Goal: Check status: Check status

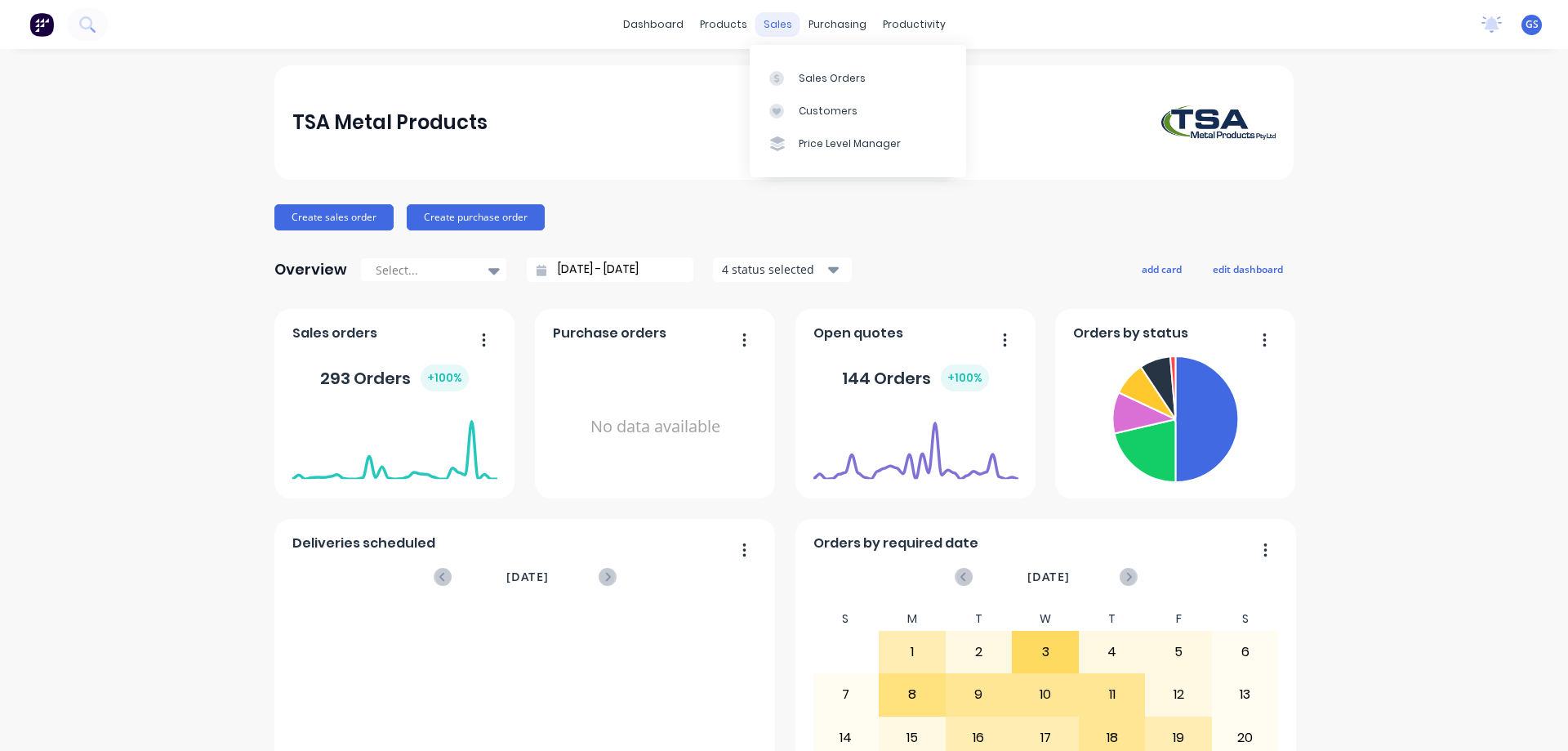
click at [760, 19] on div "sales" at bounding box center [777, 25] width 45 height 25
click at [805, 71] on div "Sales Orders" at bounding box center [832, 77] width 67 height 14
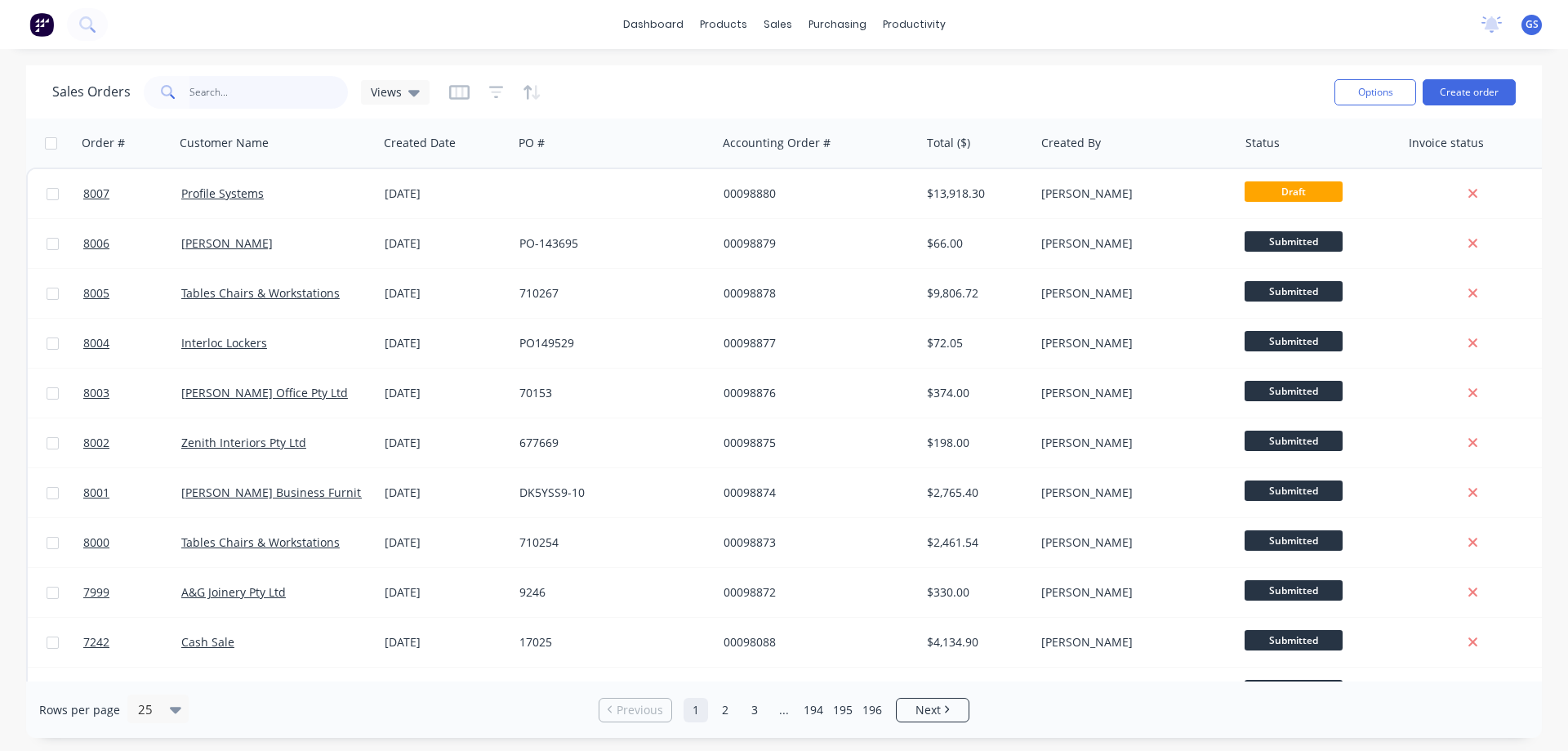
click at [234, 90] on input "text" at bounding box center [268, 93] width 159 height 32
type input "98818"
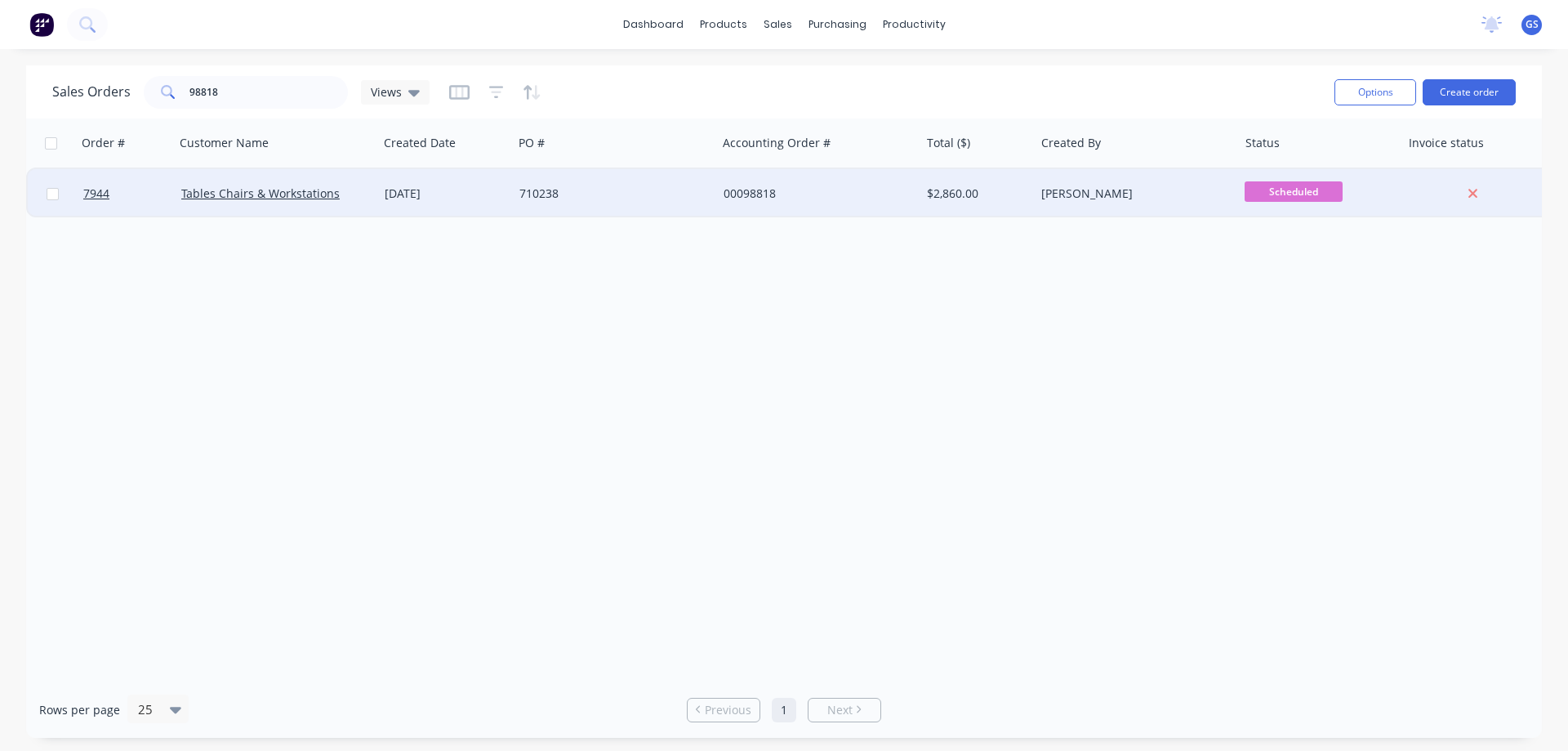
click at [328, 206] on div "Tables Chairs & Workstations" at bounding box center [276, 193] width 203 height 49
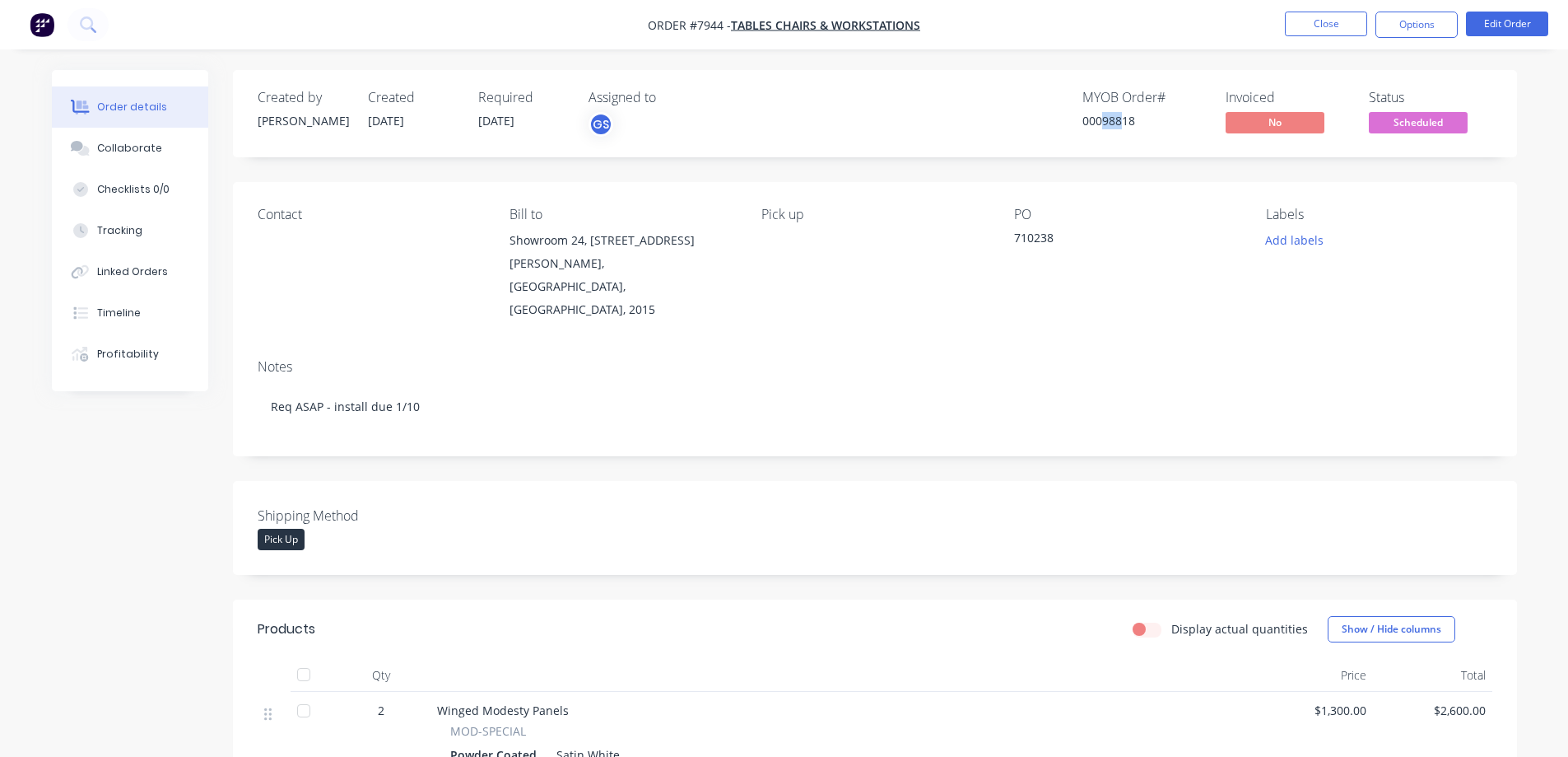
drag, startPoint x: 1103, startPoint y: 123, endPoint x: 1123, endPoint y: 129, distance: 20.9
click at [1121, 130] on div "MYOB Order # 00098818" at bounding box center [1144, 114] width 123 height 48
drag, startPoint x: 1134, startPoint y: 134, endPoint x: 1118, endPoint y: 124, distance: 18.9
click at [1134, 134] on div "MYOB Order # 00098818" at bounding box center [1144, 114] width 123 height 48
drag, startPoint x: 1101, startPoint y: 122, endPoint x: 1135, endPoint y: 137, distance: 37.2
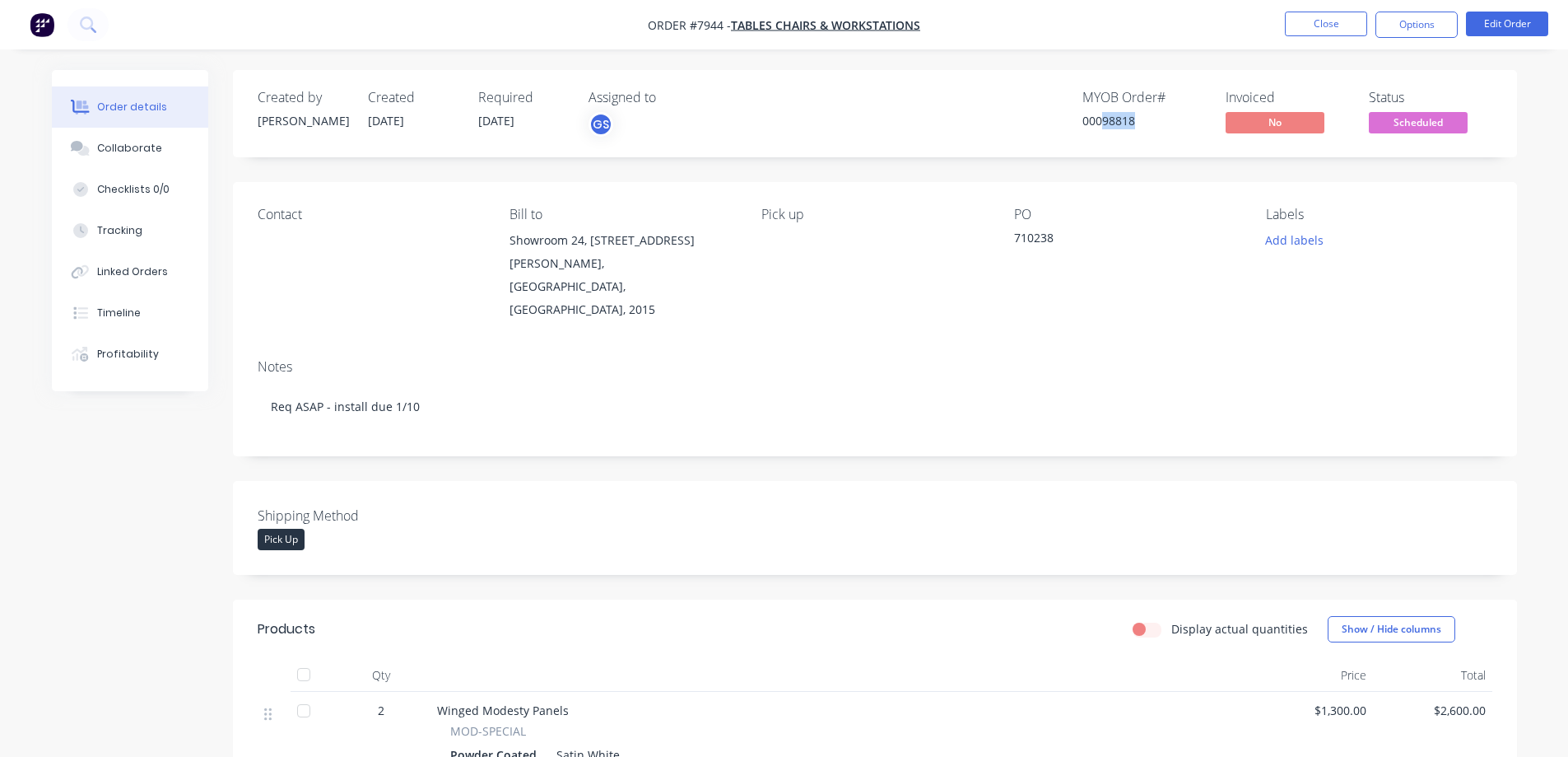
click at [1135, 137] on div "MYOB Order # 00098818" at bounding box center [1144, 114] width 123 height 48
copy div "98818"
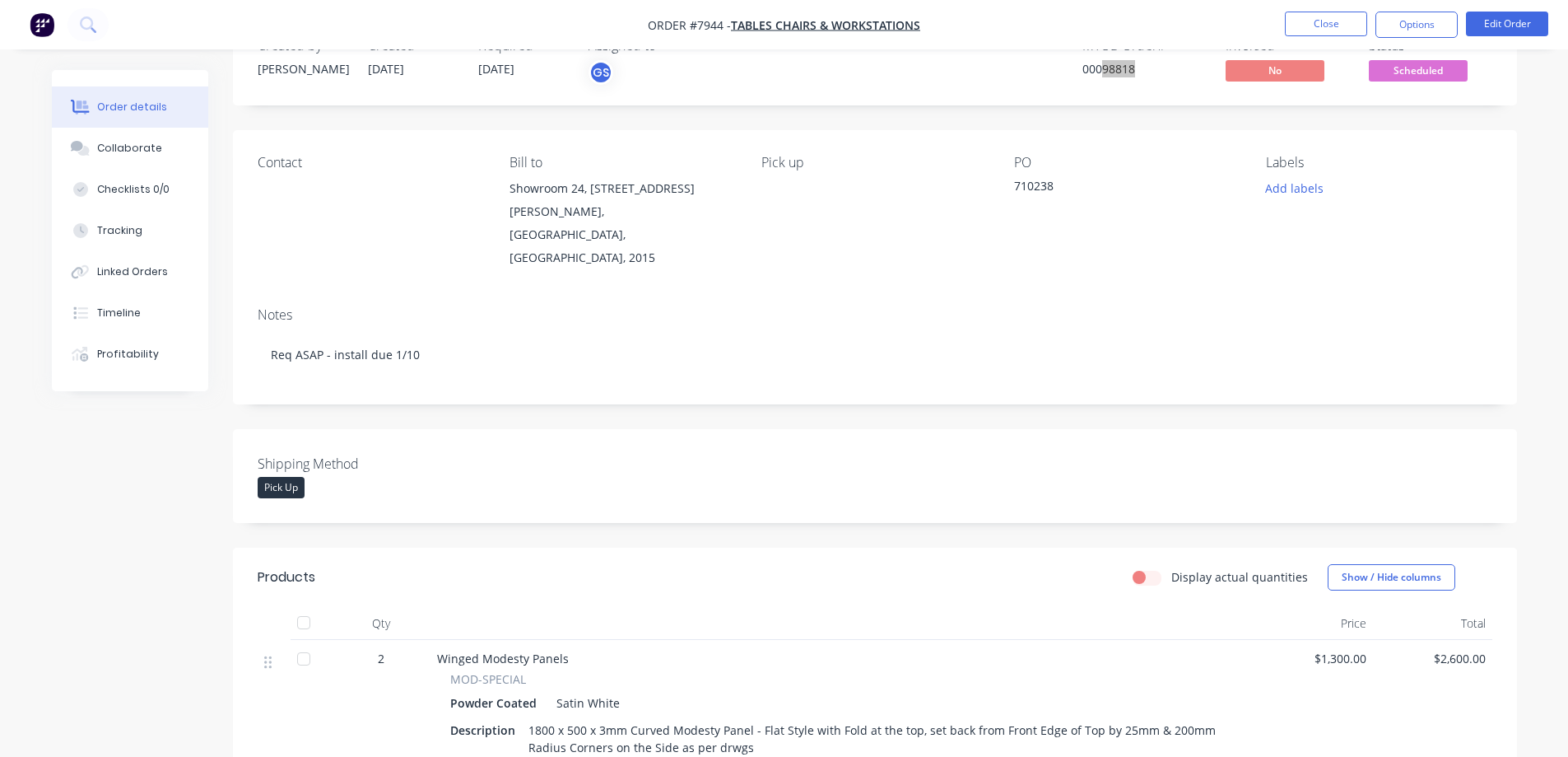
scroll to position [248, 0]
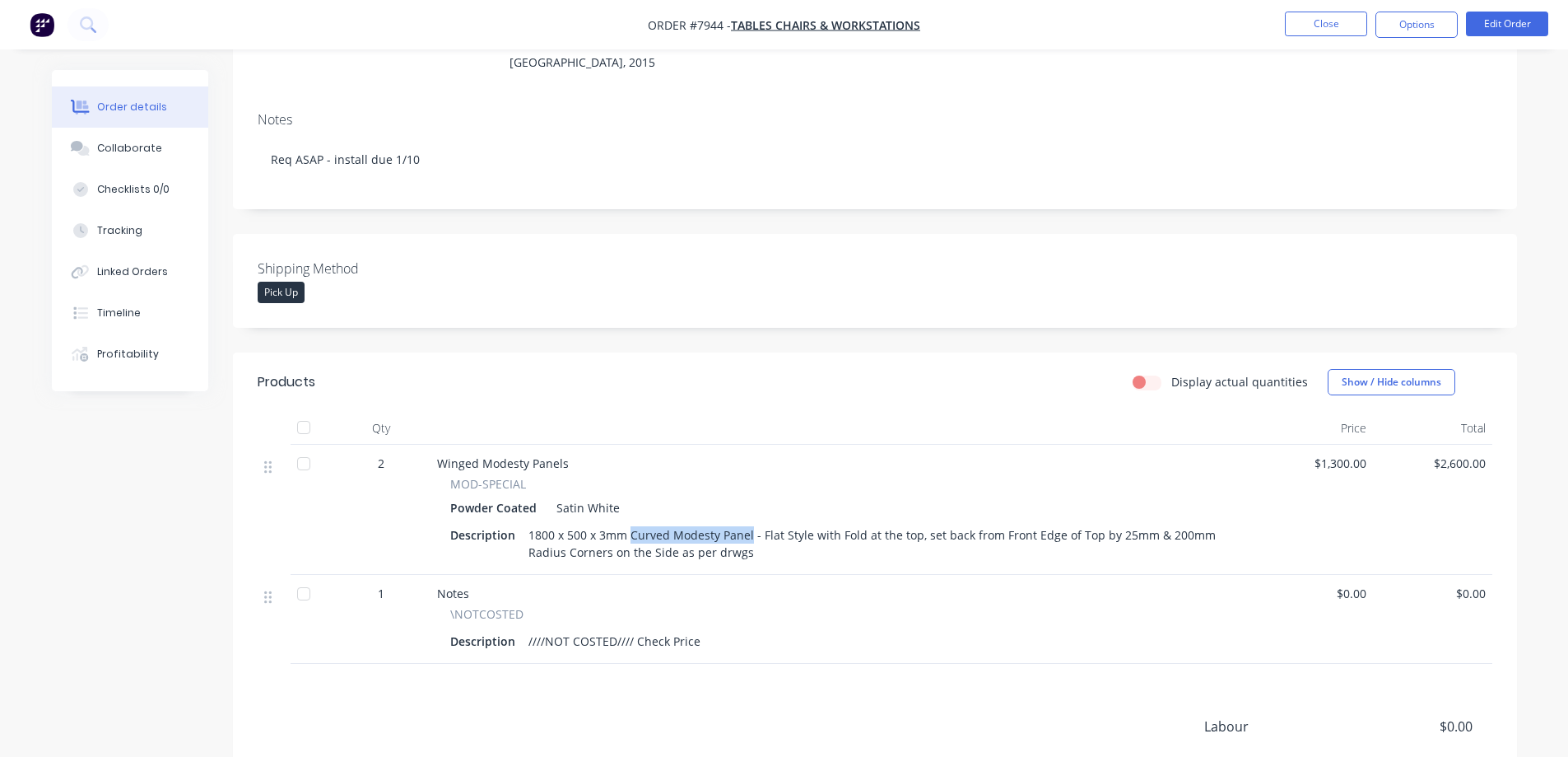
drag, startPoint x: 629, startPoint y: 492, endPoint x: 748, endPoint y: 498, distance: 119.2
click at [748, 523] on div "1800 x 500 x 3mm Curved Modesty Panel - Flat Style with Fold at the top, set ba…" at bounding box center [878, 543] width 712 height 41
copy div "Curved Modesty Panel"
